Goal: Task Accomplishment & Management: Use online tool/utility

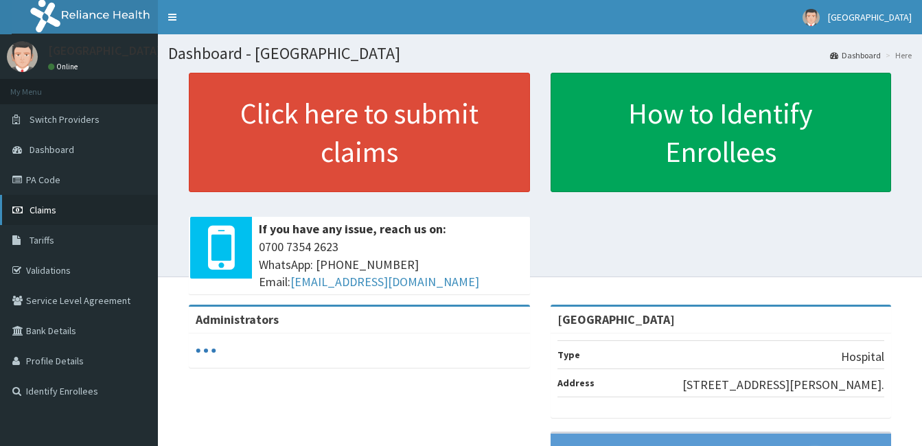
drag, startPoint x: 0, startPoint y: 0, endPoint x: 47, endPoint y: 209, distance: 214.0
click at [47, 209] on span "Claims" at bounding box center [43, 210] width 27 height 12
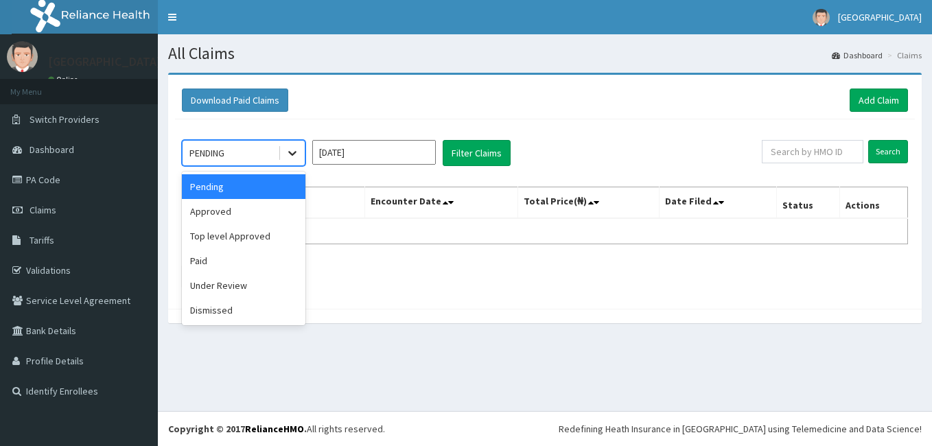
click at [297, 158] on icon at bounding box center [293, 153] width 14 height 14
click at [236, 262] on div "Paid" at bounding box center [244, 260] width 124 height 25
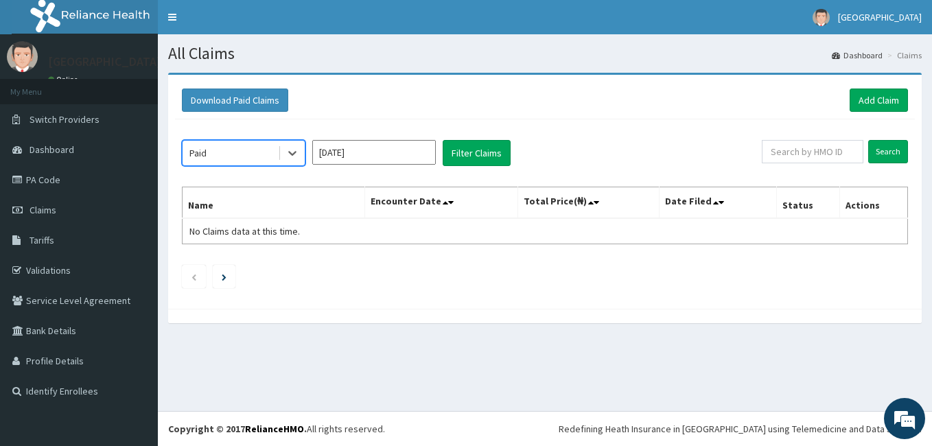
click at [428, 155] on input "Aug 2025" at bounding box center [374, 152] width 124 height 25
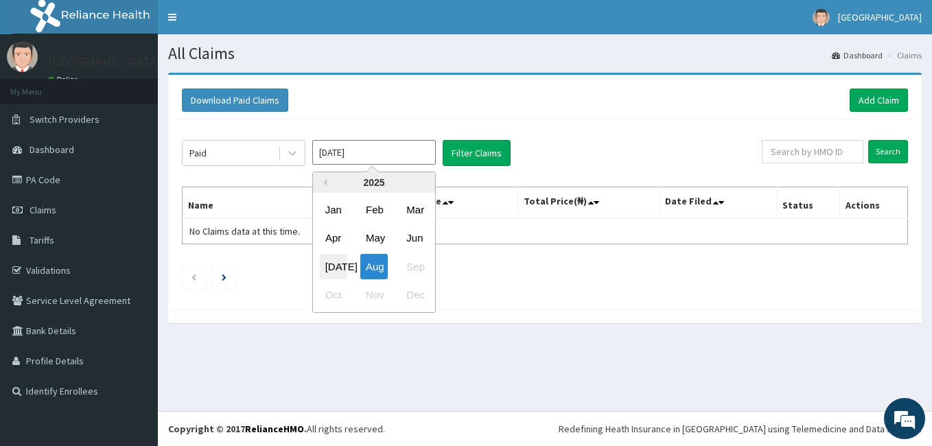
click at [335, 266] on div "Jul" at bounding box center [333, 266] width 27 height 25
type input "Jul 2025"
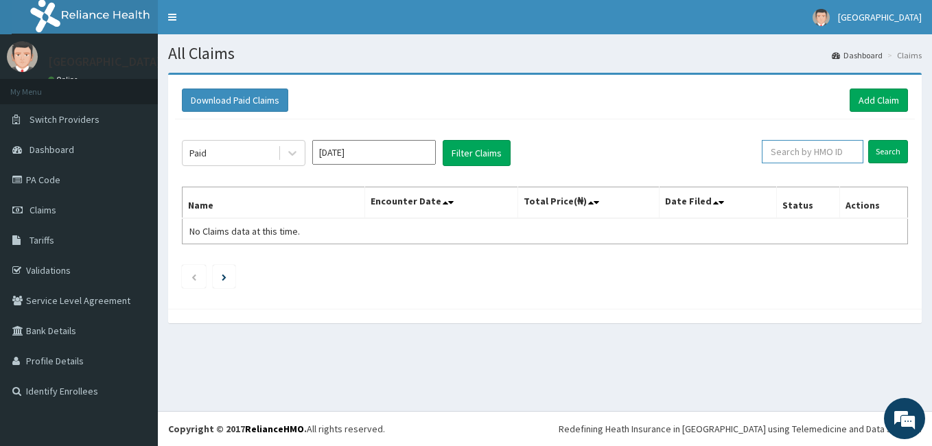
click at [795, 151] on input "text" at bounding box center [813, 151] width 102 height 23
paste input "HPS/10067/A"
type input "HPS/10067/A"
click at [868, 140] on input "Search" at bounding box center [888, 151] width 40 height 23
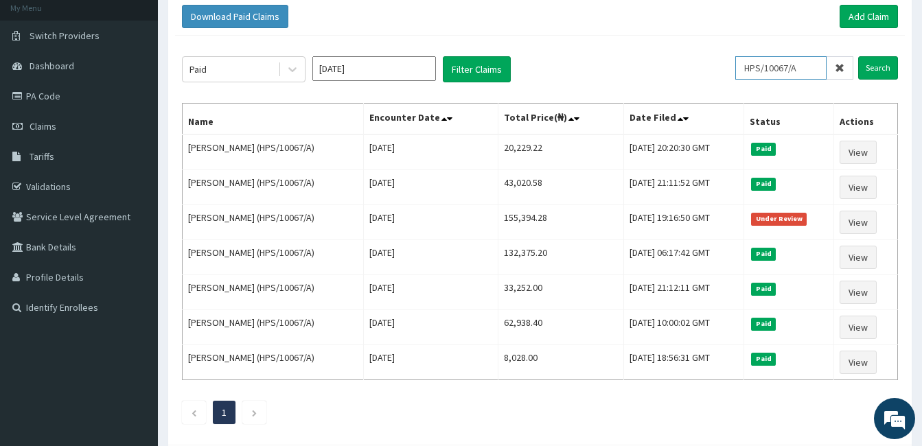
scroll to position [90, 0]
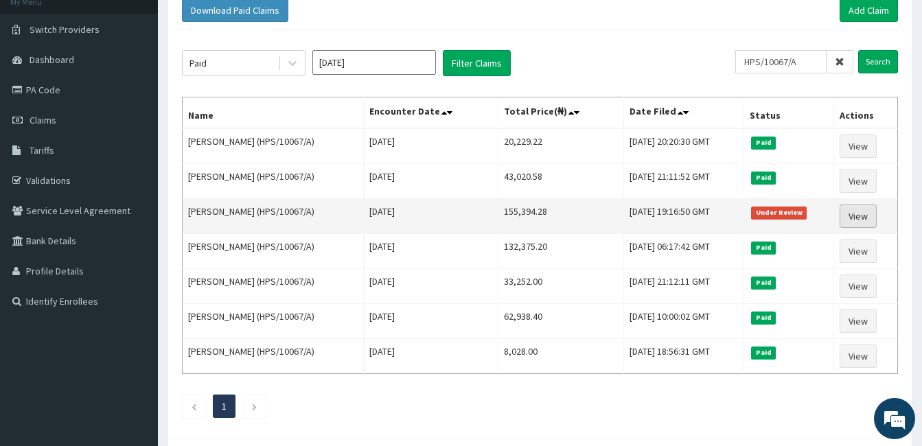
click at [868, 212] on link "View" at bounding box center [857, 216] width 37 height 23
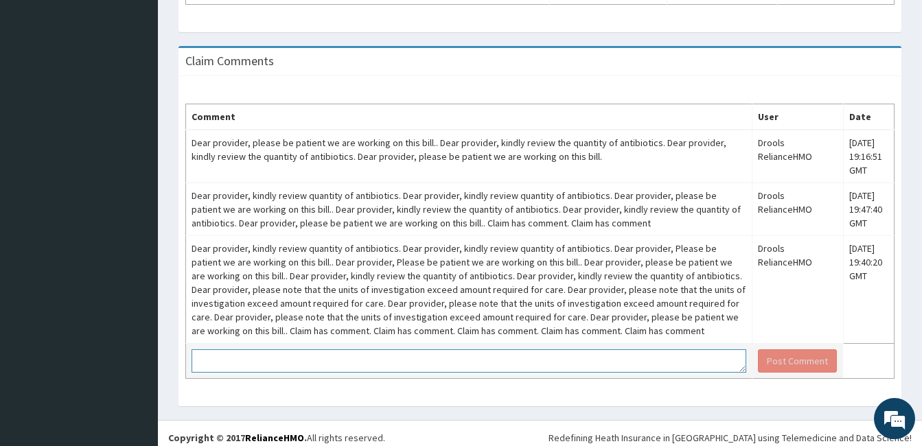
click at [264, 373] on textarea at bounding box center [469, 360] width 555 height 23
paste textarea "The patient was on admission for over 24hours and was placed on intravenous [ME…"
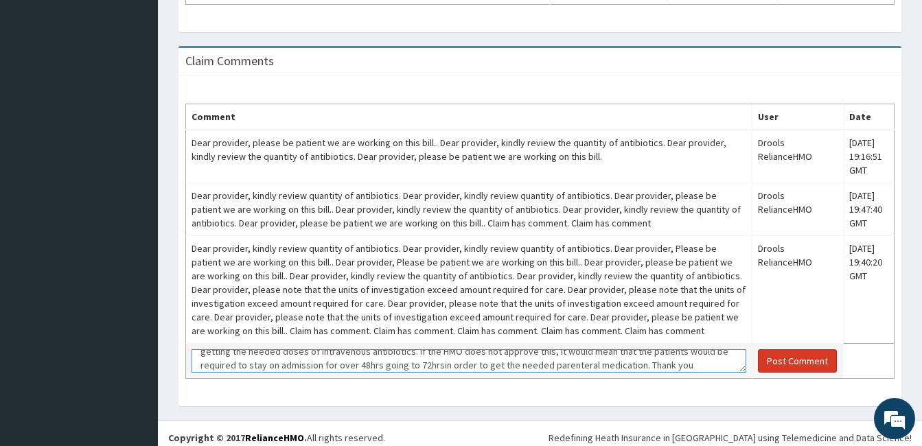
type textarea "The patient was on admission for over 24hours and was placed on intravenous [ME…"
click at [783, 373] on button "Post Comment" at bounding box center [797, 360] width 79 height 23
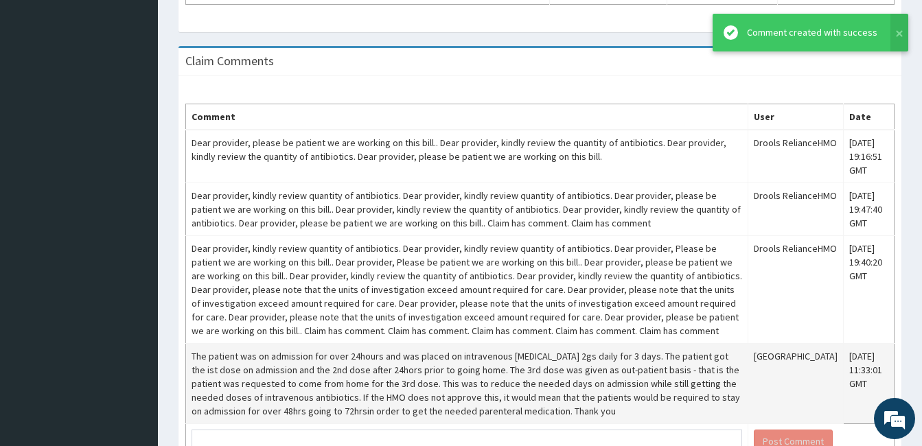
scroll to position [1017, 0]
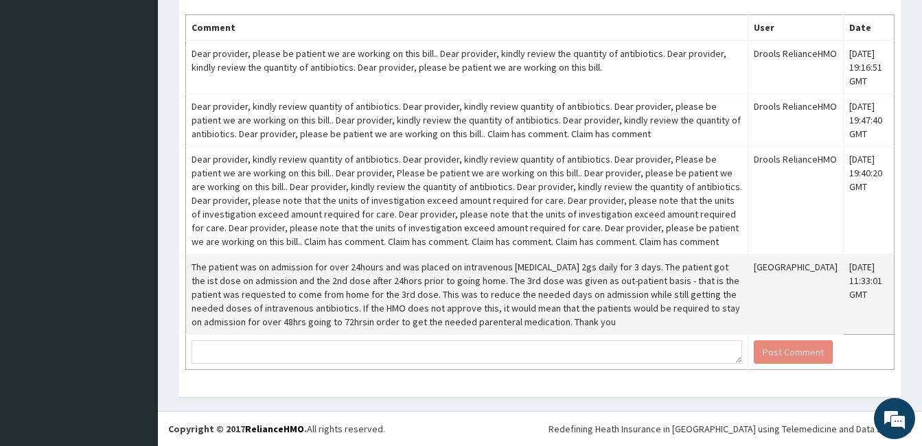
drag, startPoint x: 919, startPoint y: 289, endPoint x: 911, endPoint y: 216, distance: 73.2
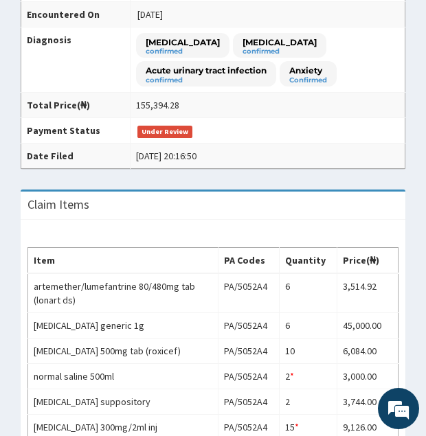
scroll to position [305, 0]
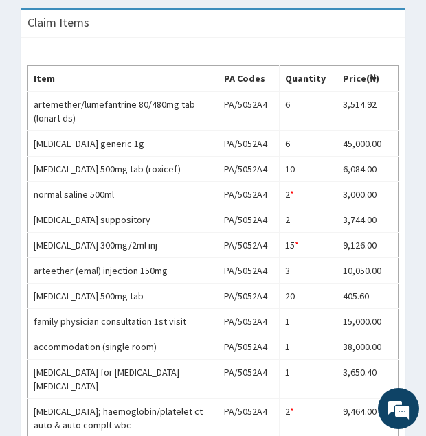
scroll to position [513, 0]
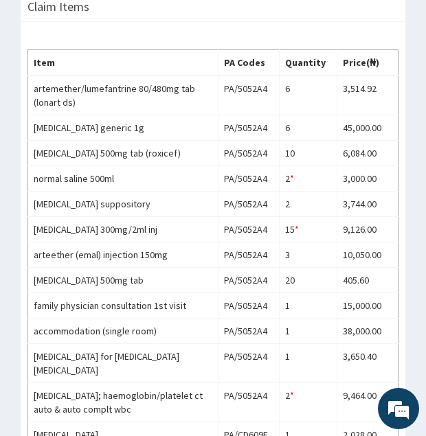
click at [358, 26] on div "Item PA Codes Quantity Price(₦) artemether/lumefantrine 80/480mg tab (lonart ds…" at bounding box center [213, 299] width 384 height 555
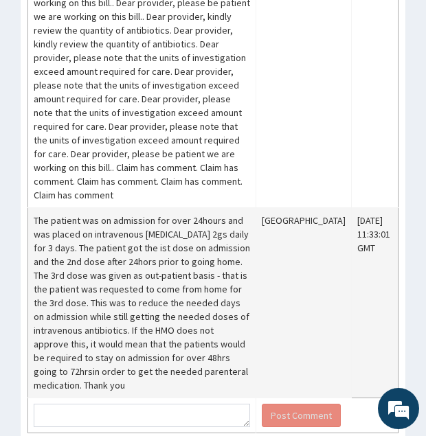
scroll to position [1472, 0]
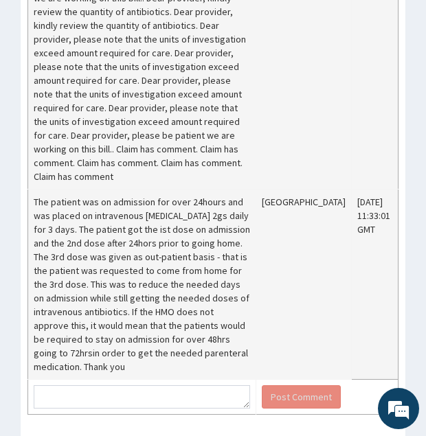
click at [353, 121] on td "[DATE] 19:40:20 GMT" at bounding box center [374, 53] width 47 height 272
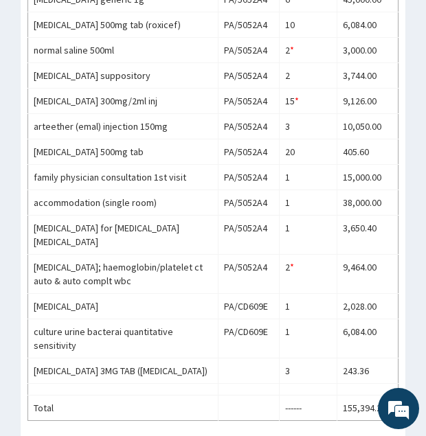
scroll to position [653, 0]
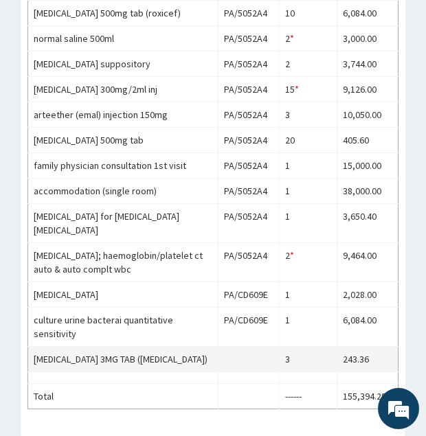
click at [278, 347] on td at bounding box center [249, 359] width 62 height 25
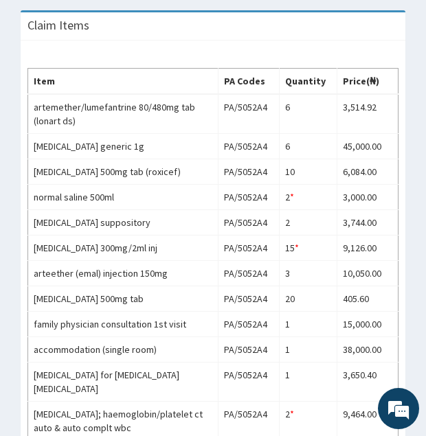
scroll to position [491, 0]
